Goal: Information Seeking & Learning: Learn about a topic

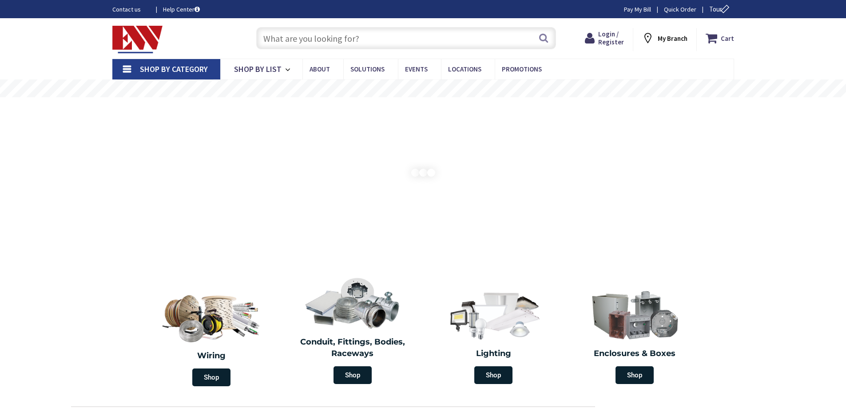
drag, startPoint x: 283, startPoint y: 28, endPoint x: 280, endPoint y: 41, distance: 12.9
click at [284, 30] on input "text" at bounding box center [406, 38] width 300 height 22
drag, startPoint x: 275, startPoint y: 35, endPoint x: 332, endPoint y: 44, distance: 57.5
click at [291, 39] on input "text" at bounding box center [406, 38] width 300 height 22
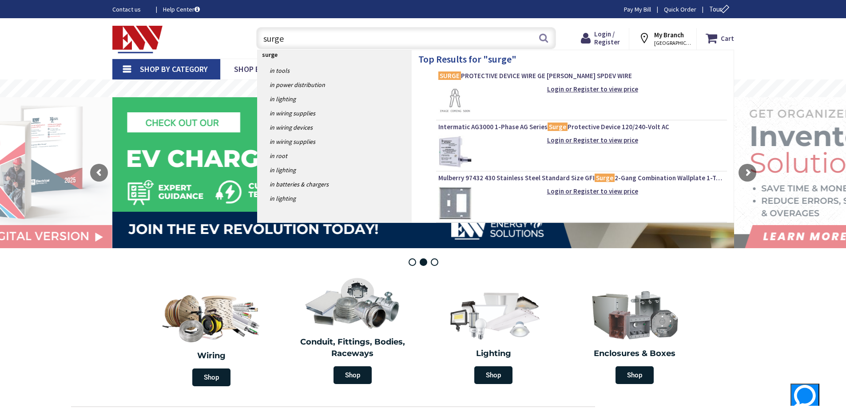
click at [264, 38] on input "surge" at bounding box center [406, 38] width 300 height 22
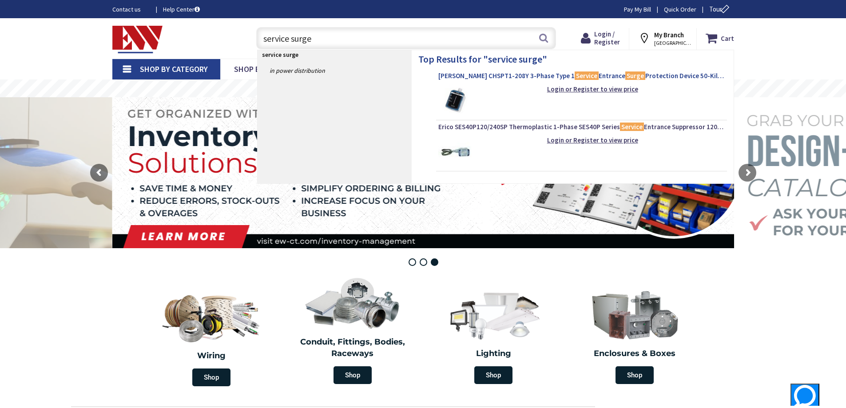
type input "service surge"
click at [475, 78] on span "Eaton CHSPT1-208Y 3-Phase Type 1 Service Entrance Surge Protection Device 50-Ki…" at bounding box center [581, 75] width 286 height 9
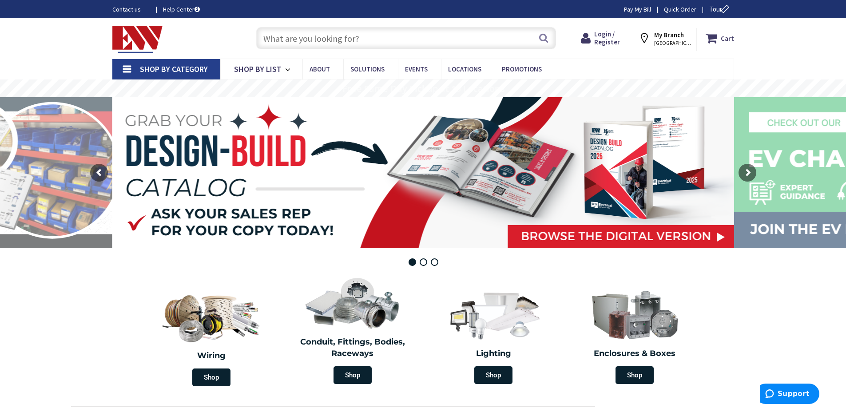
click at [288, 33] on input "text" at bounding box center [406, 38] width 300 height 22
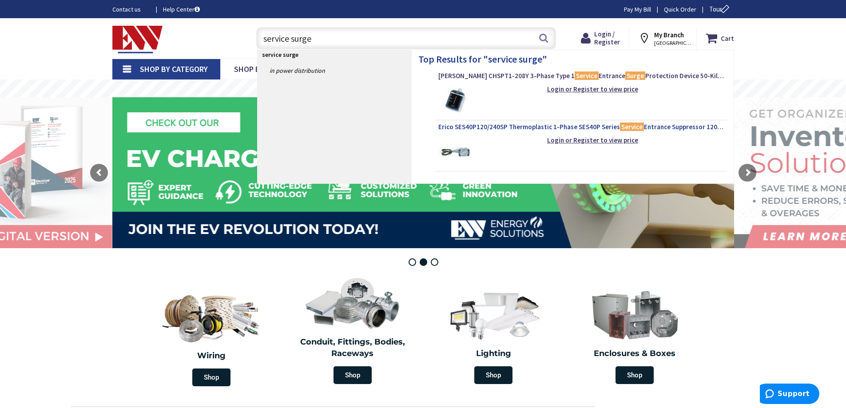
type input "service surge"
click at [478, 127] on span "Erico SES40P120/240SP Thermoplastic 1-Phase SES40P Series Service Entrance Supp…" at bounding box center [581, 127] width 286 height 9
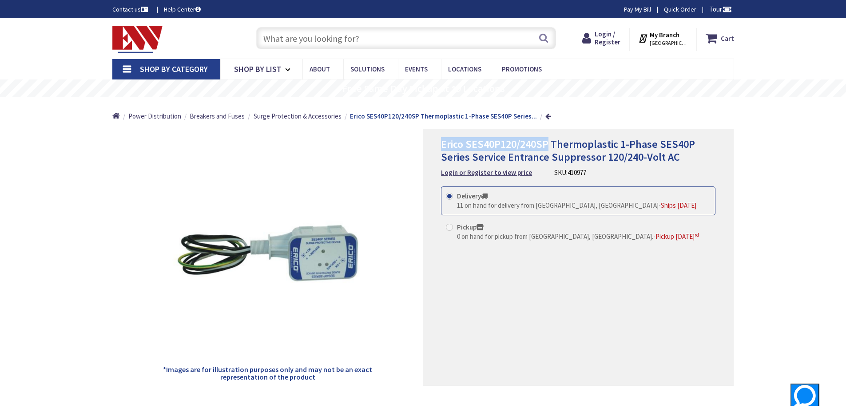
drag, startPoint x: 549, startPoint y: 143, endPoint x: 426, endPoint y: 143, distance: 123.4
click at [426, 143] on div "Erico SES40P120/240SP Thermoplastic 1-Phase SES40P Series Service Entrance Supp…" at bounding box center [578, 257] width 311 height 257
copy span "Erico SES40P120/240SP"
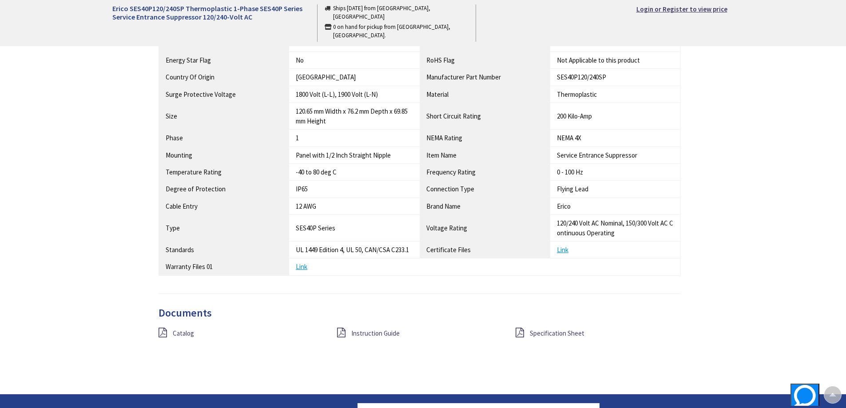
scroll to position [666, 0]
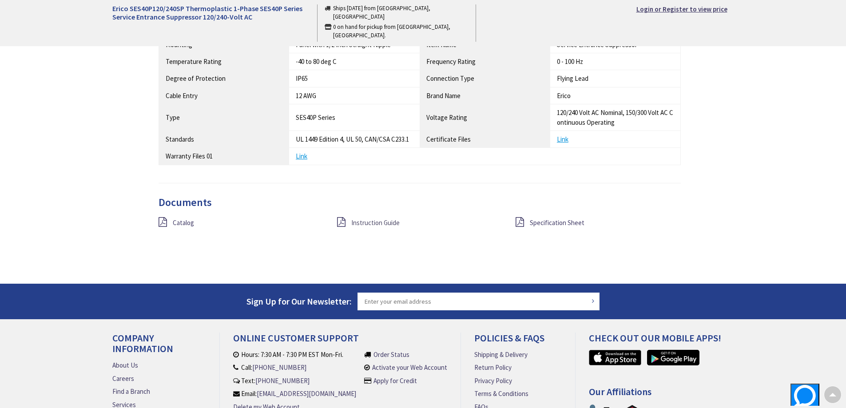
click at [380, 223] on span "Instruction Guide" at bounding box center [375, 222] width 48 height 8
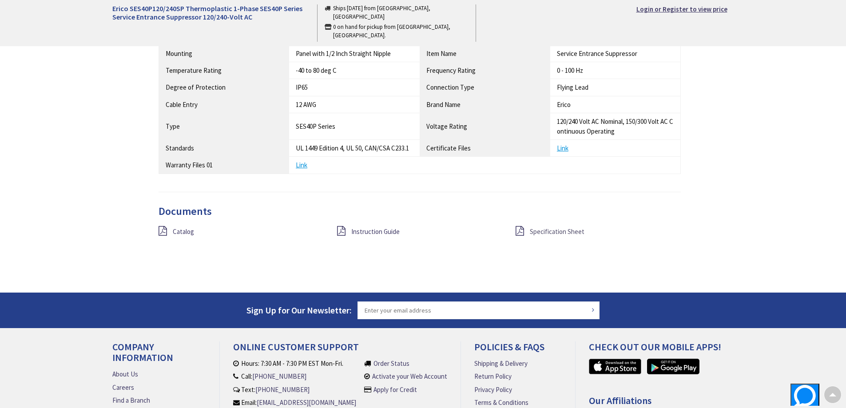
click at [568, 233] on span "Specification Sheet" at bounding box center [557, 231] width 55 height 8
